Goal: Transaction & Acquisition: Purchase product/service

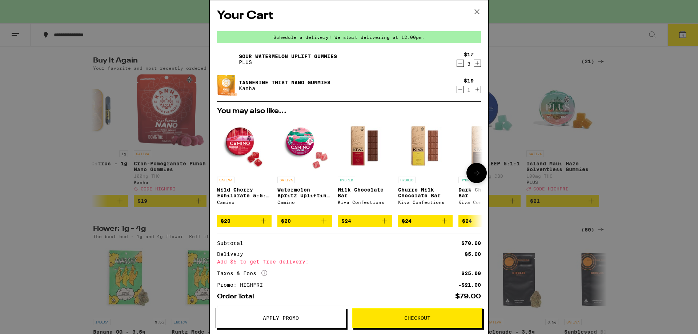
scroll to position [37, 0]
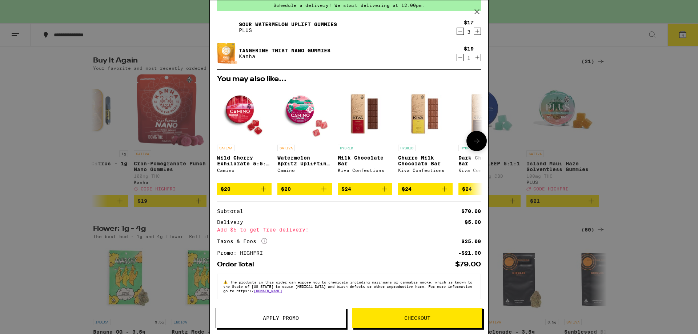
click at [472, 137] on icon at bounding box center [476, 141] width 9 height 9
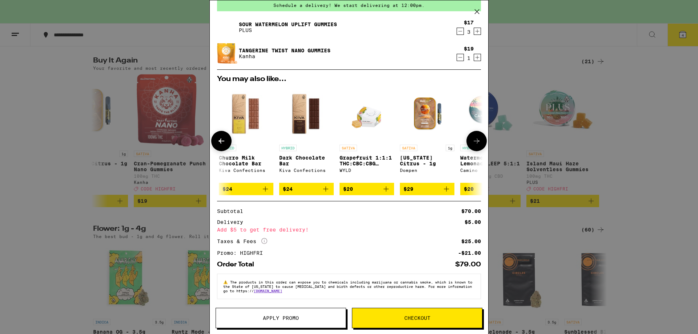
click at [472, 137] on icon at bounding box center [476, 141] width 9 height 9
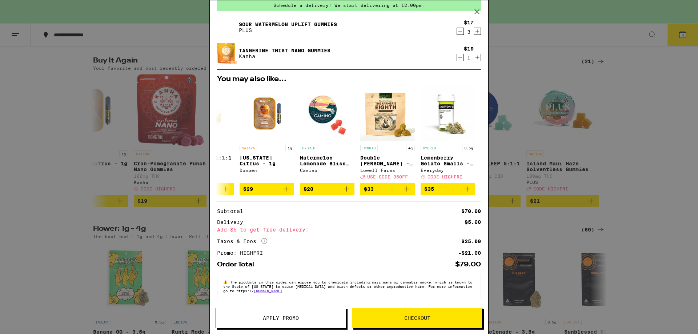
scroll to position [0, 0]
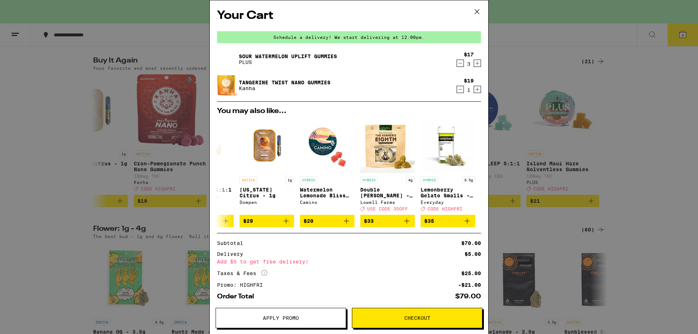
click at [457, 89] on icon "Decrement" at bounding box center [460, 89] width 7 height 9
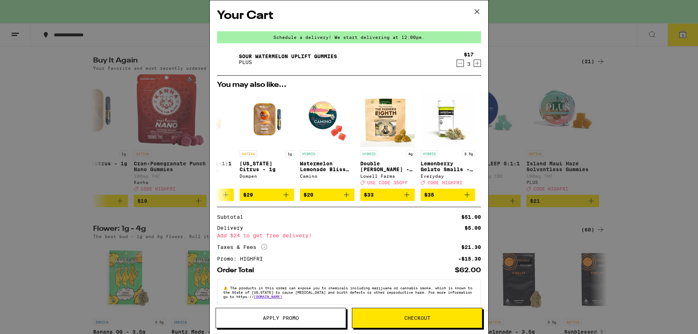
click at [477, 10] on icon at bounding box center [477, 11] width 11 height 11
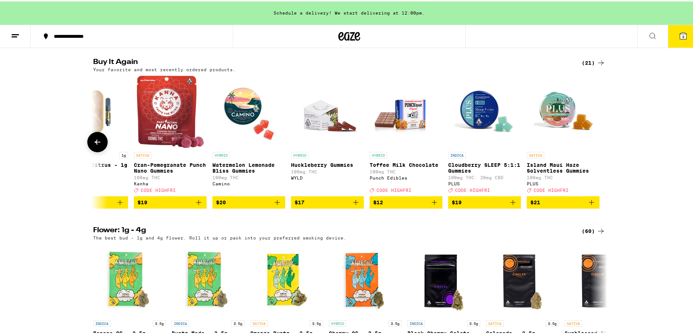
click at [97, 145] on icon at bounding box center [97, 140] width 9 height 9
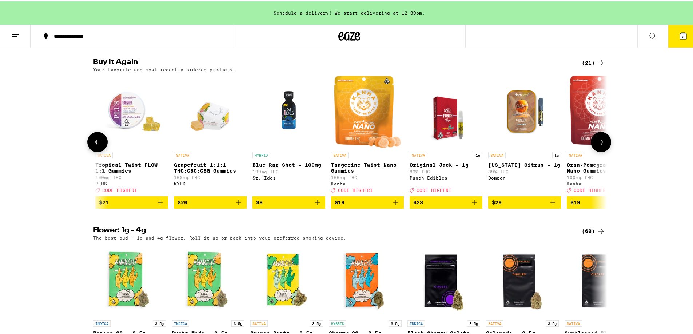
click at [599, 145] on icon at bounding box center [600, 140] width 9 height 9
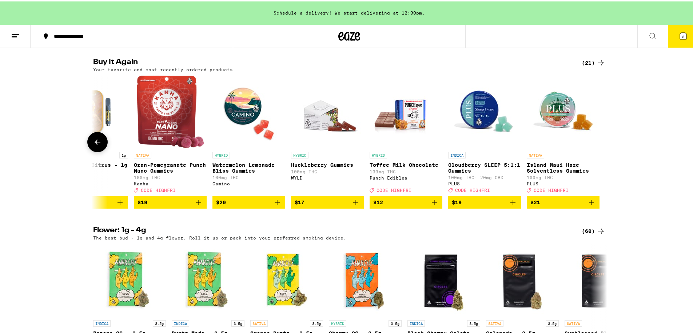
click at [95, 143] on icon at bounding box center [98, 140] width 6 height 5
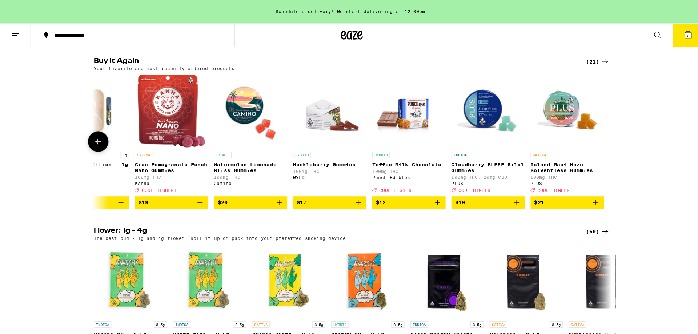
scroll to position [0, 705]
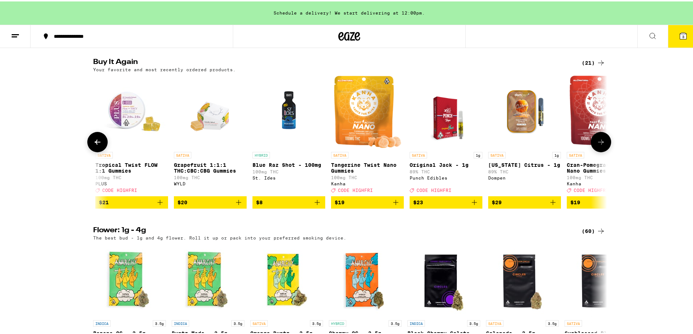
click at [374, 205] on span "$19" at bounding box center [367, 201] width 65 height 9
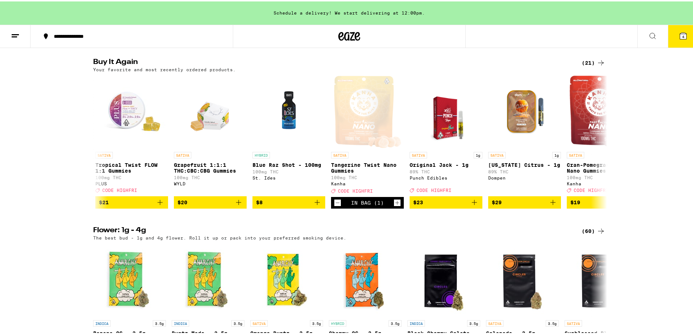
click at [679, 41] on button "4" at bounding box center [683, 35] width 31 height 23
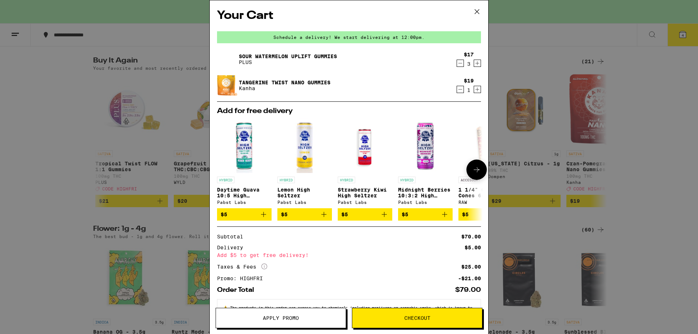
click at [472, 170] on icon at bounding box center [476, 169] width 9 height 9
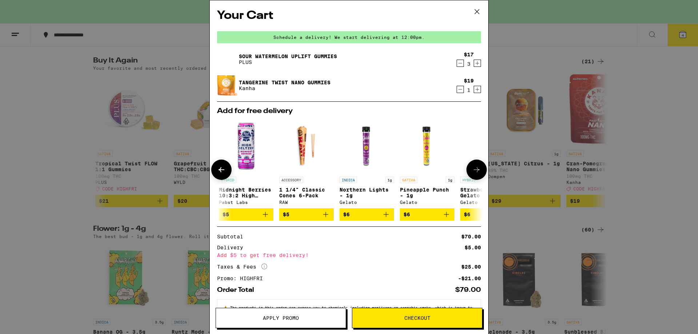
click at [472, 170] on icon at bounding box center [476, 169] width 9 height 9
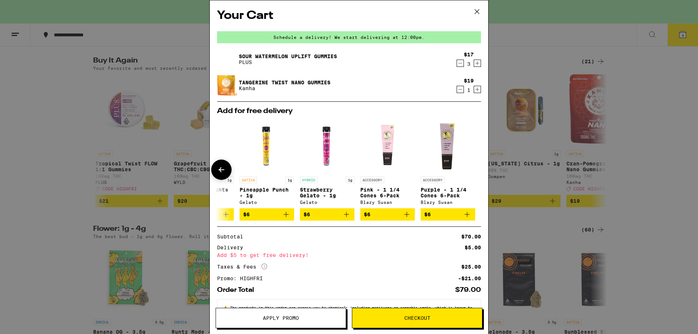
click at [262, 190] on p "Pineapple Punch - 1g" at bounding box center [267, 193] width 55 height 12
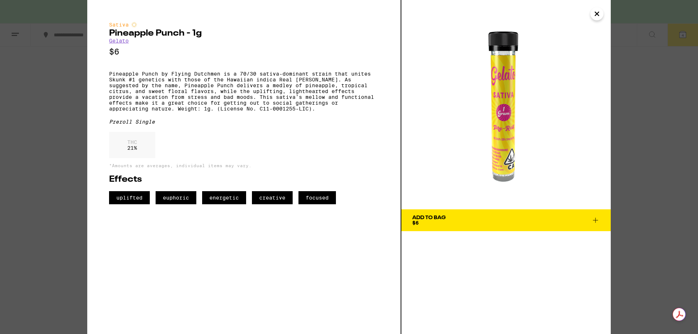
scroll to position [559, 0]
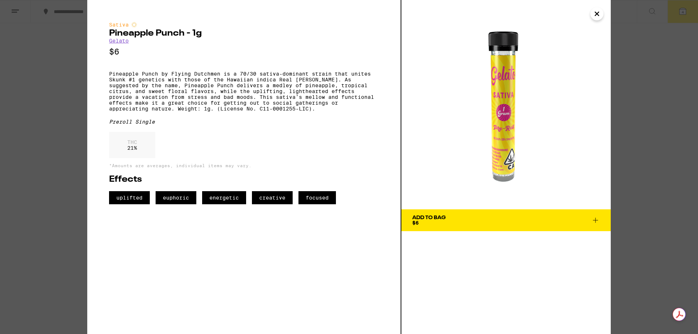
scroll to position [582, 0]
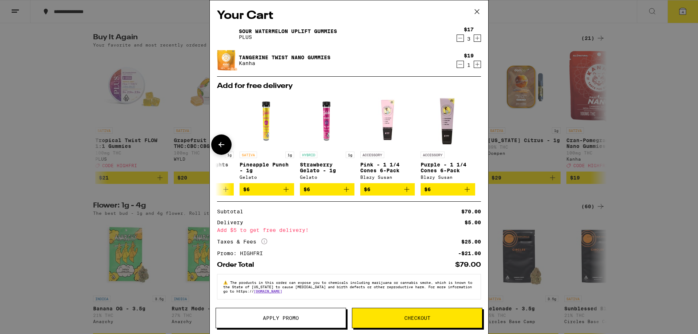
click at [222, 143] on icon at bounding box center [221, 144] width 9 height 9
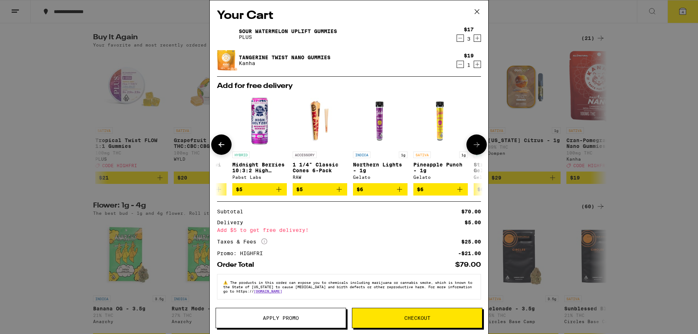
click at [219, 147] on icon at bounding box center [221, 144] width 9 height 9
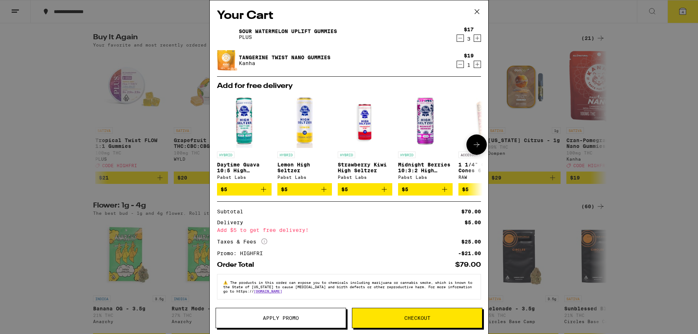
click at [242, 168] on p "Daytime Guava 10:5 High Seltzer" at bounding box center [244, 168] width 55 height 12
click at [308, 132] on img "Open page for Lemon High Seltzer from Pabst Labs" at bounding box center [304, 120] width 55 height 55
click at [244, 131] on img "Open page for Daytime Guava 10:5 High Seltzer from Pabst Labs" at bounding box center [244, 120] width 55 height 55
click at [251, 194] on span "$5" at bounding box center [244, 189] width 47 height 9
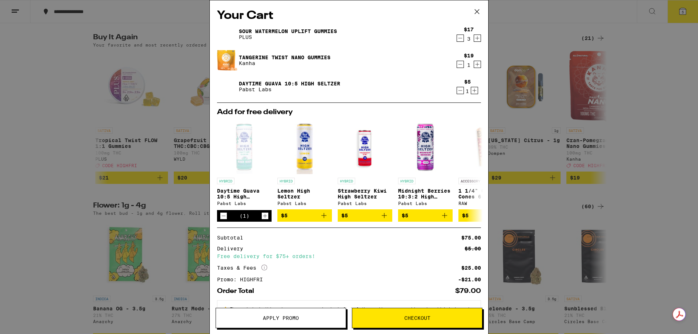
scroll to position [31, 0]
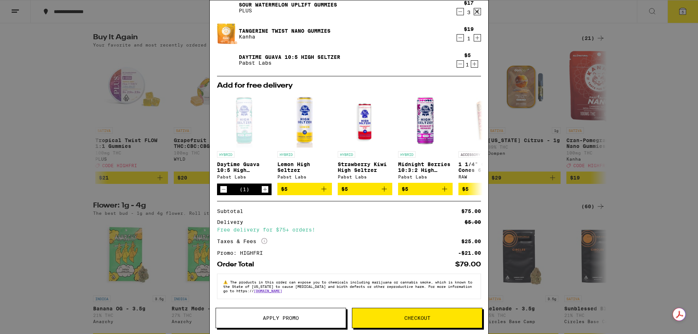
click at [411, 316] on span "Checkout" at bounding box center [417, 318] width 26 height 5
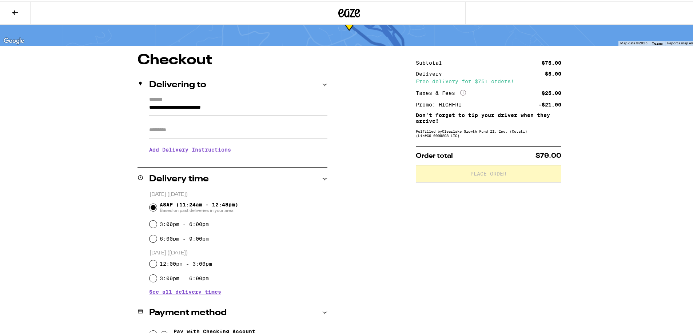
scroll to position [73, 0]
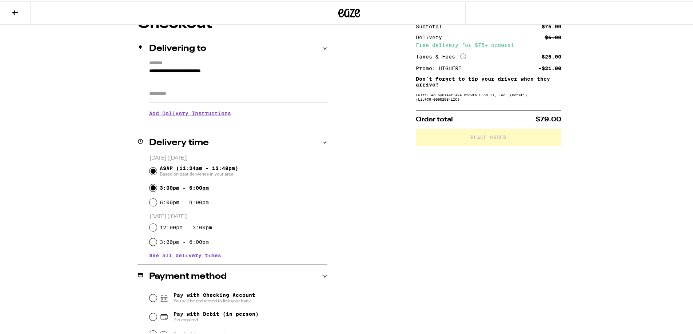
click at [149, 188] on input "3:00pm - 6:00pm" at bounding box center [152, 186] width 7 height 7
radio input "true"
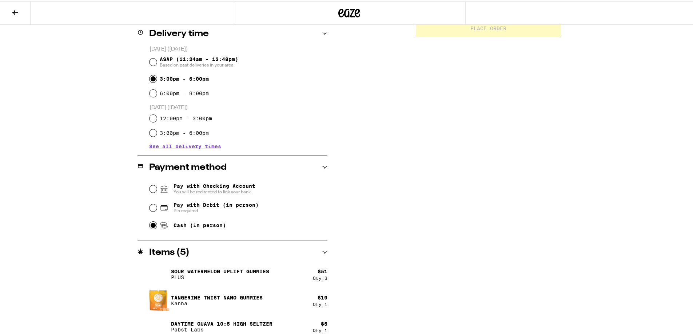
click at [151, 225] on input "Cash (in person)" at bounding box center [152, 223] width 7 height 7
radio input "true"
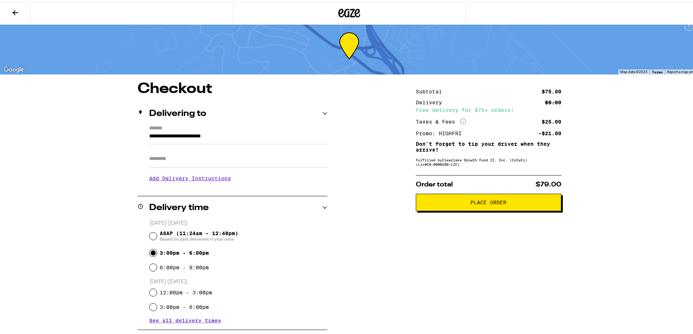
scroll to position [0, 0]
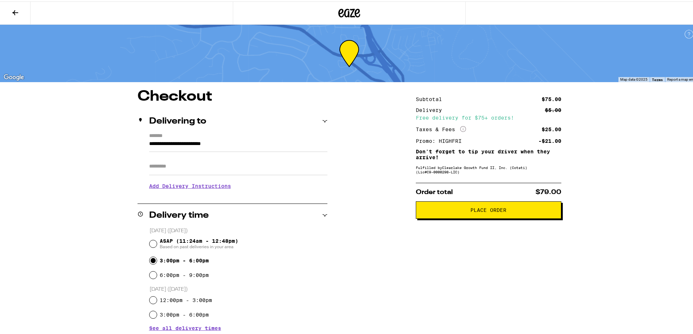
click at [480, 211] on span "Place Order" at bounding box center [488, 208] width 36 height 5
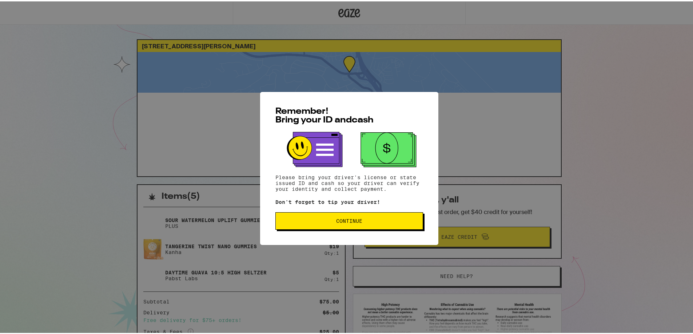
click at [367, 224] on button "Continue" at bounding box center [349, 219] width 148 height 17
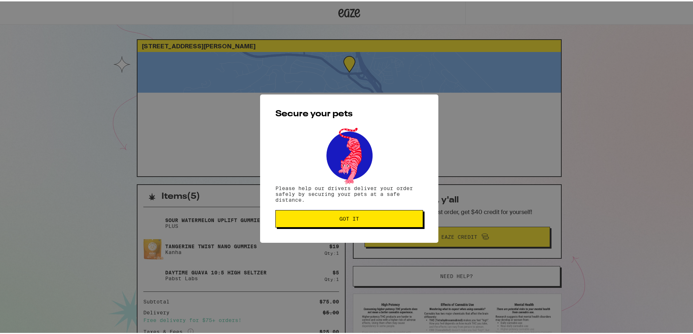
click at [324, 222] on button "Got it" at bounding box center [349, 217] width 148 height 17
